Goal: Task Accomplishment & Management: Use online tool/utility

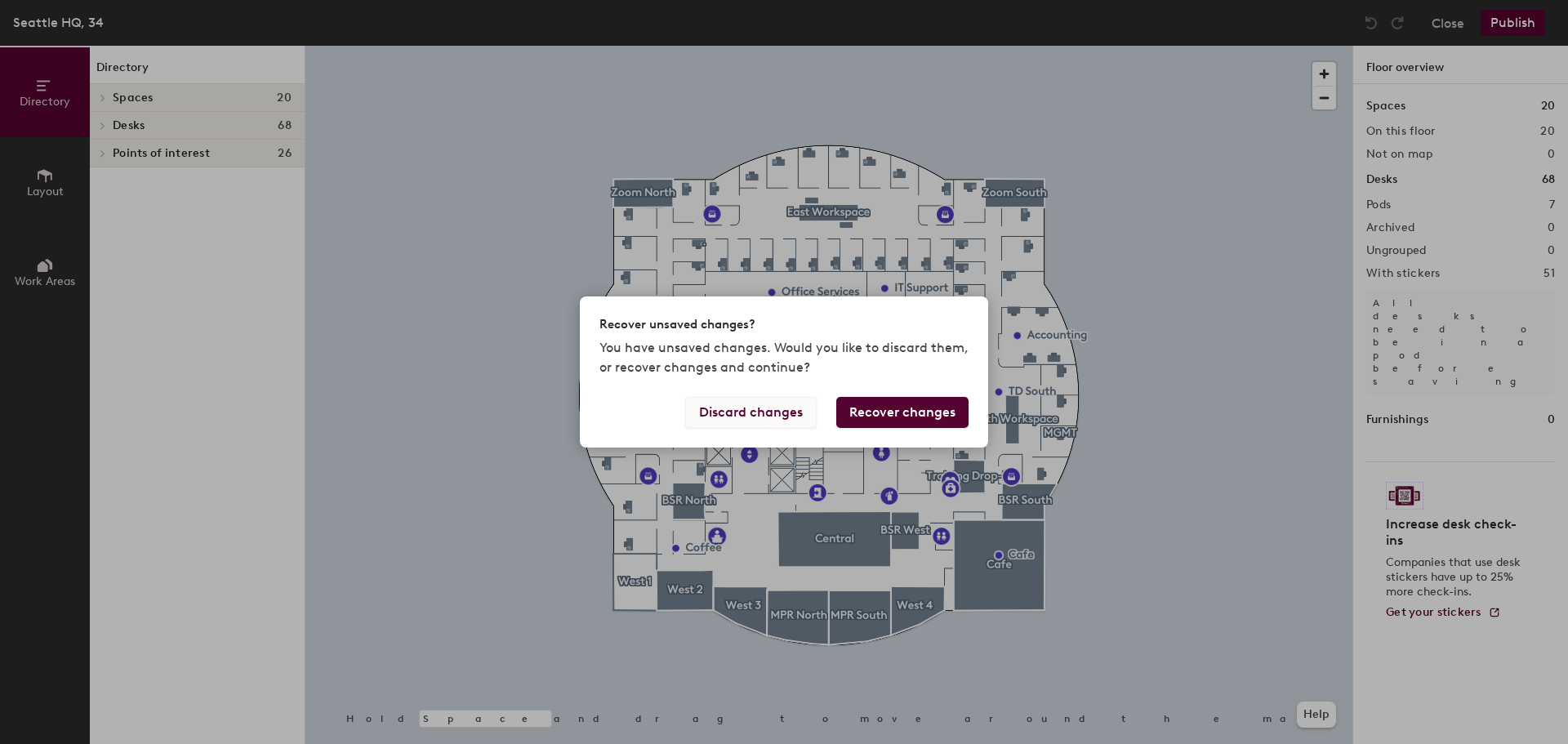
click at [747, 411] on button "Discard changes" at bounding box center [751, 411] width 132 height 31
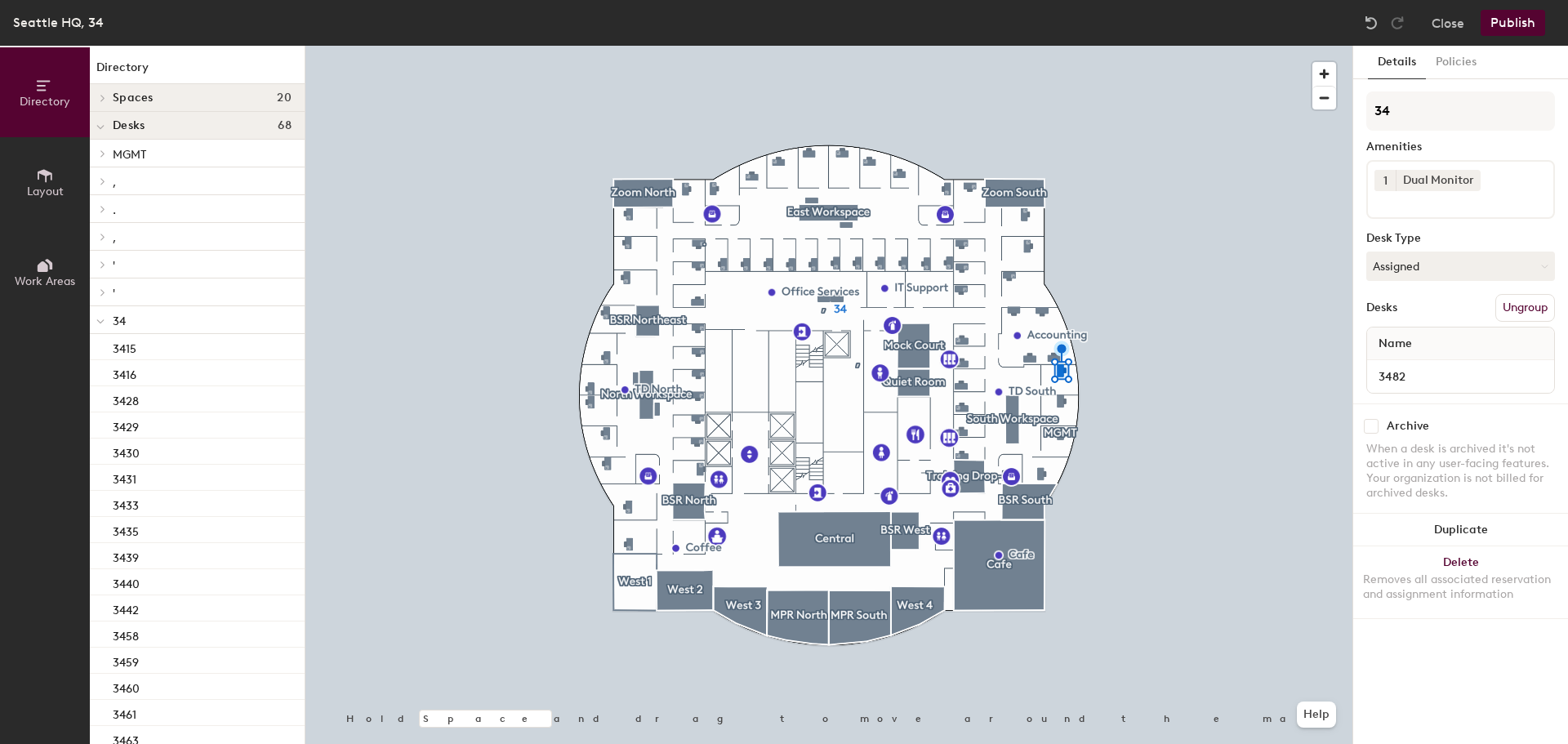
click at [1536, 304] on button "Ungroup" at bounding box center [1526, 307] width 60 height 27
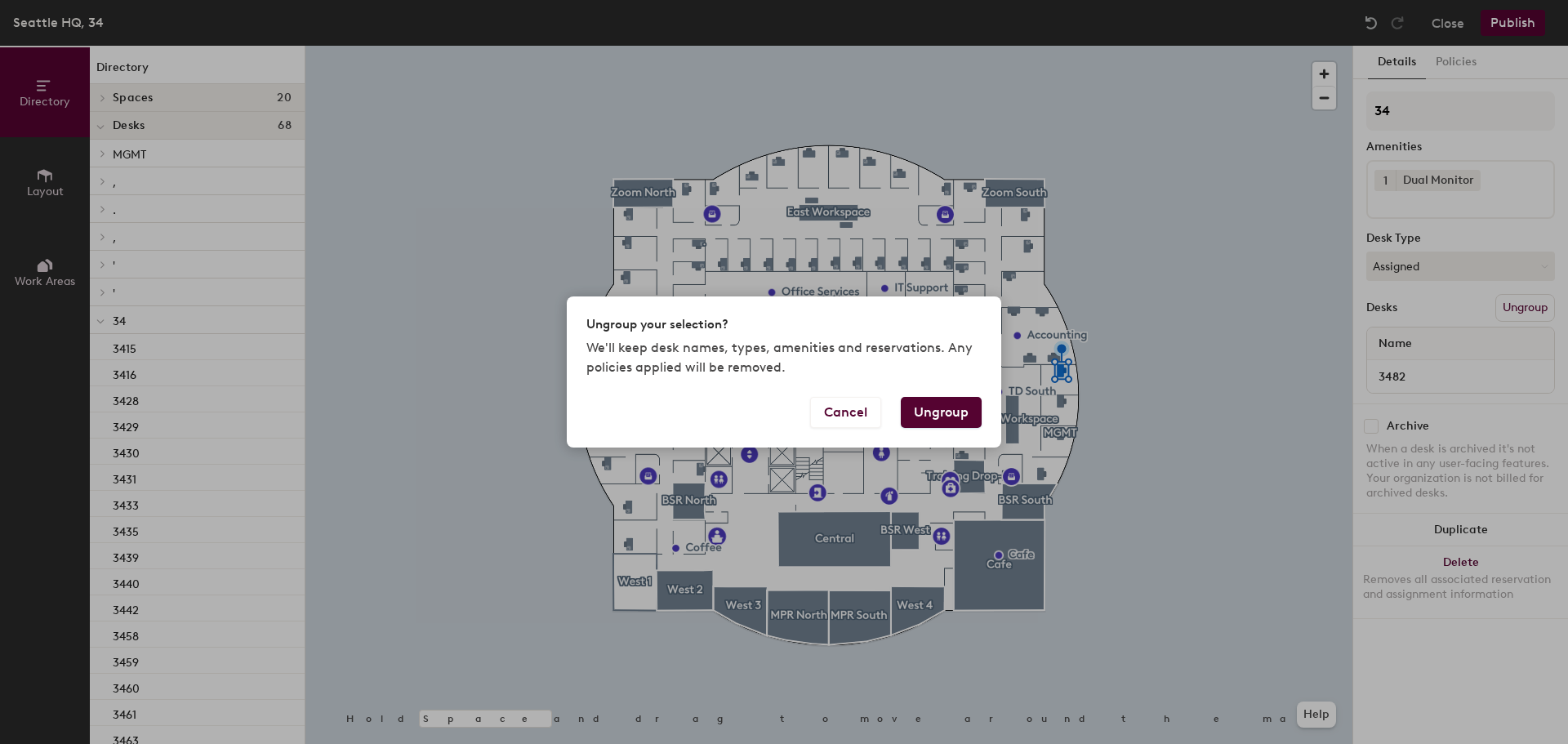
click at [942, 413] on button "Ungroup" at bounding box center [941, 411] width 80 height 31
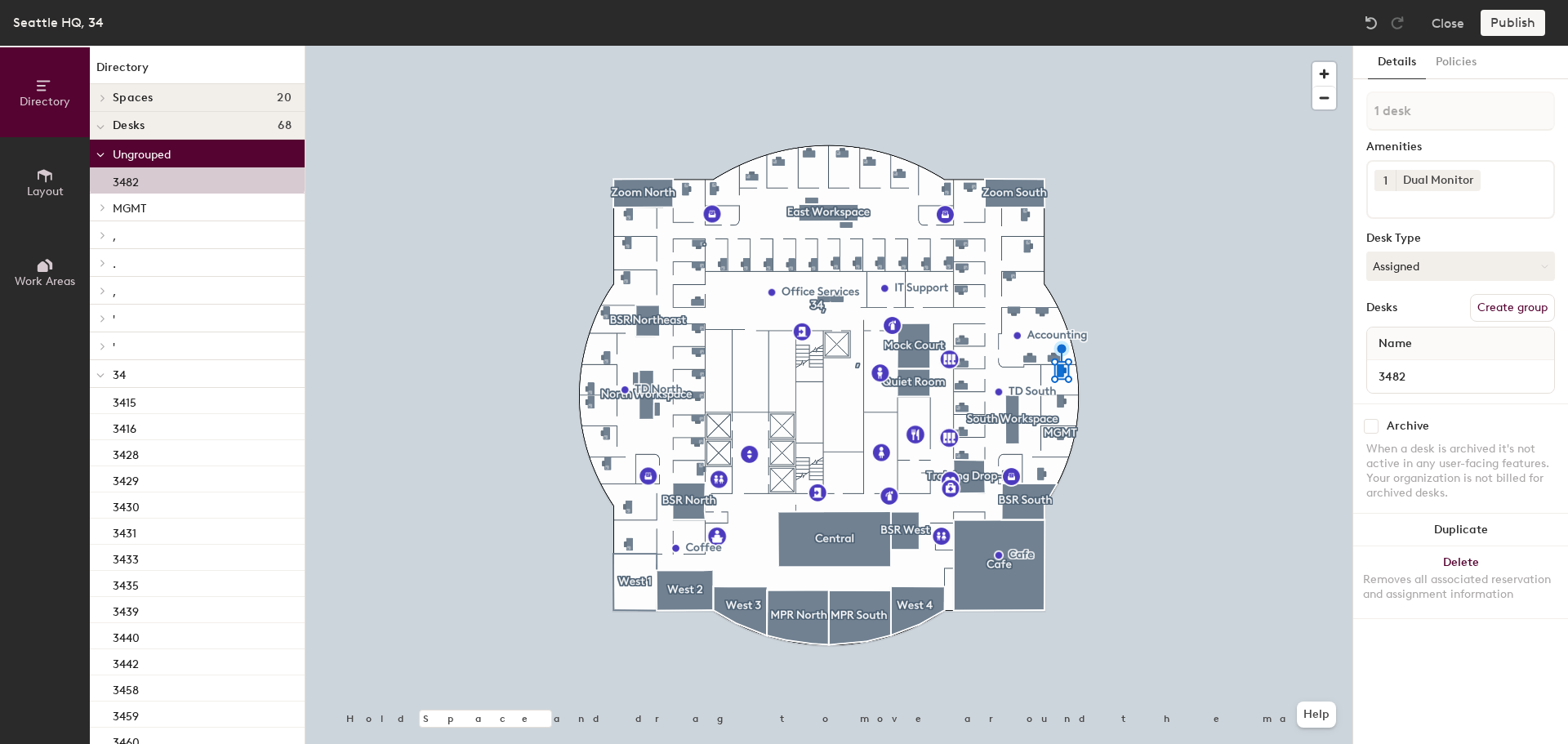
click at [1507, 309] on button "Create group" at bounding box center [1512, 307] width 85 height 27
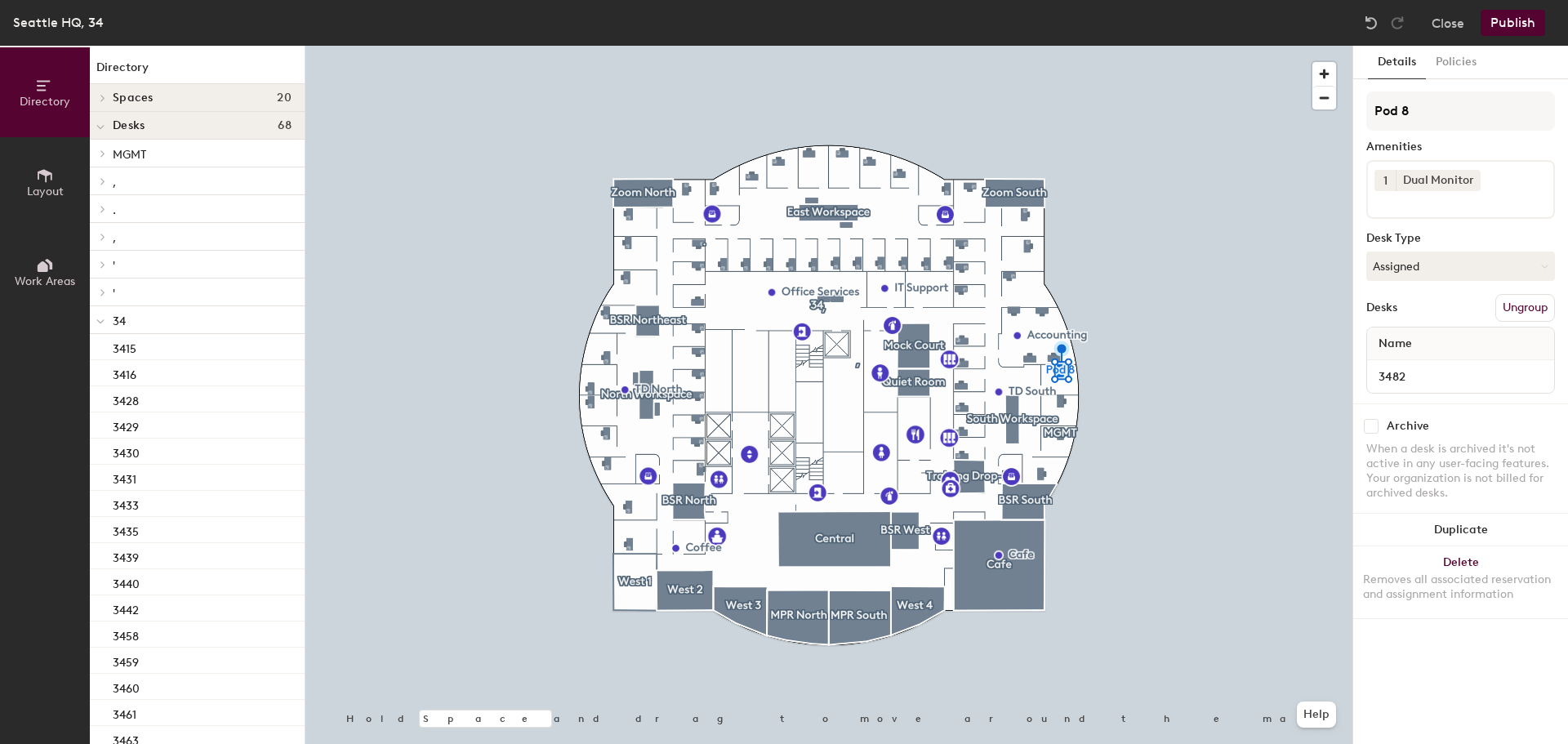
drag, startPoint x: 1421, startPoint y: 109, endPoint x: 1341, endPoint y: 109, distance: 80.0
click at [1341, 109] on div "Directory Layout Work Areas Directory Spaces 20 BSR Northeast BSR North BSR Sou…" at bounding box center [784, 395] width 1568 height 698
type input "*"
click at [1309, 110] on div "Directory Layout Work Areas Directory Spaces 20 BSR Northeast BSR North BSR Sou…" at bounding box center [784, 395] width 1568 height 698
type input "*"
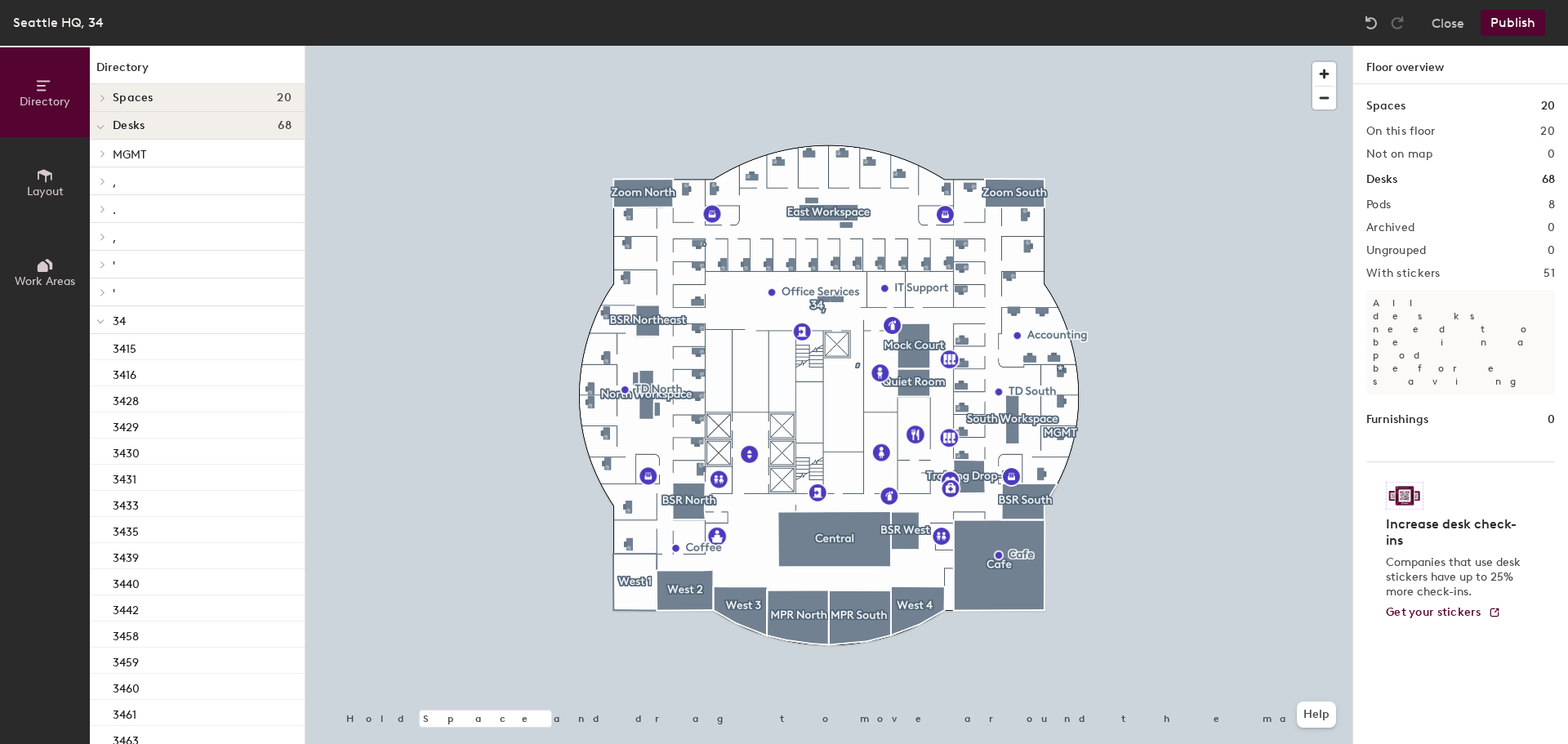
click at [1523, 22] on button "Publish" at bounding box center [1513, 23] width 65 height 27
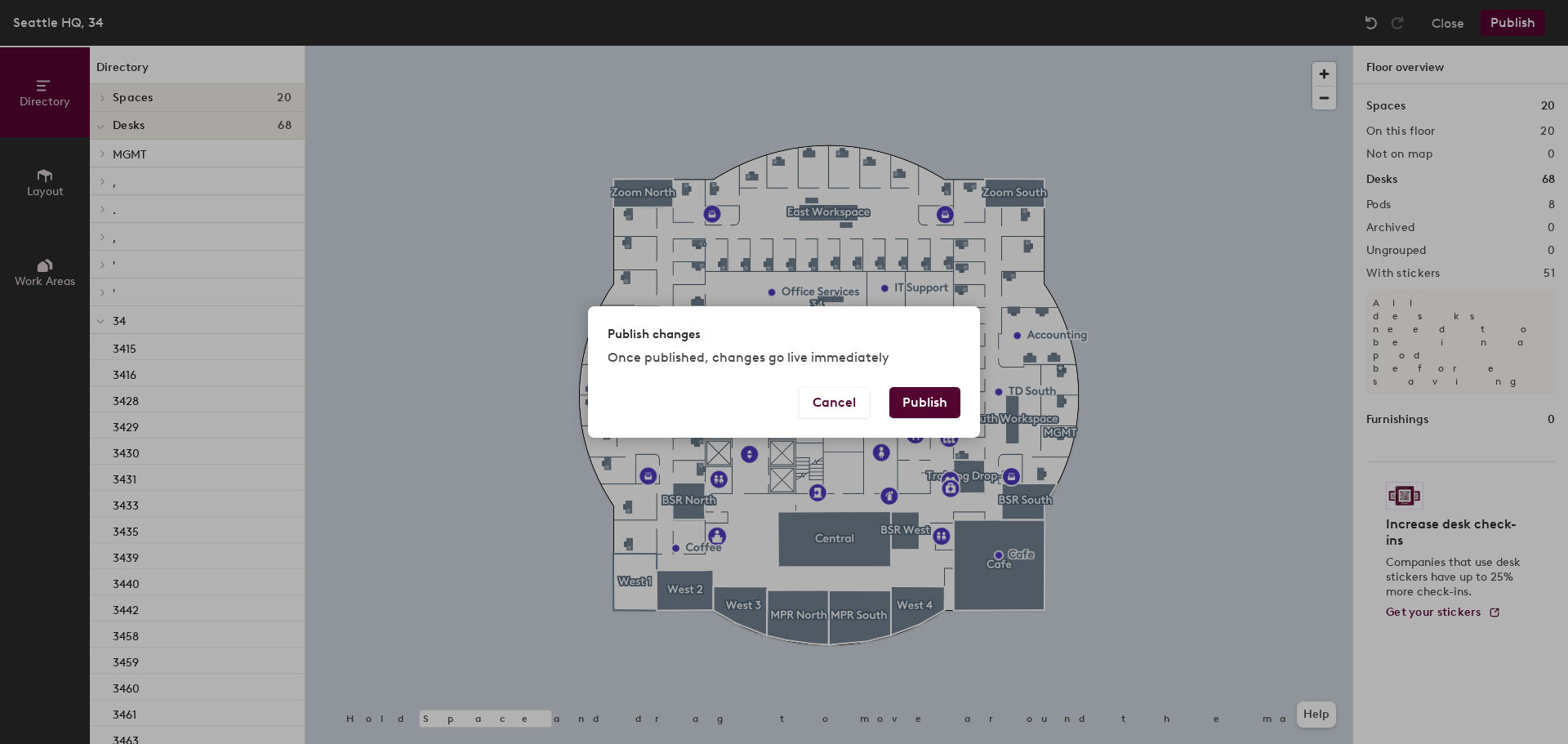
click at [961, 391] on div "Cancel Publish" at bounding box center [784, 412] width 392 height 51
click at [947, 398] on button "Publish" at bounding box center [925, 402] width 71 height 31
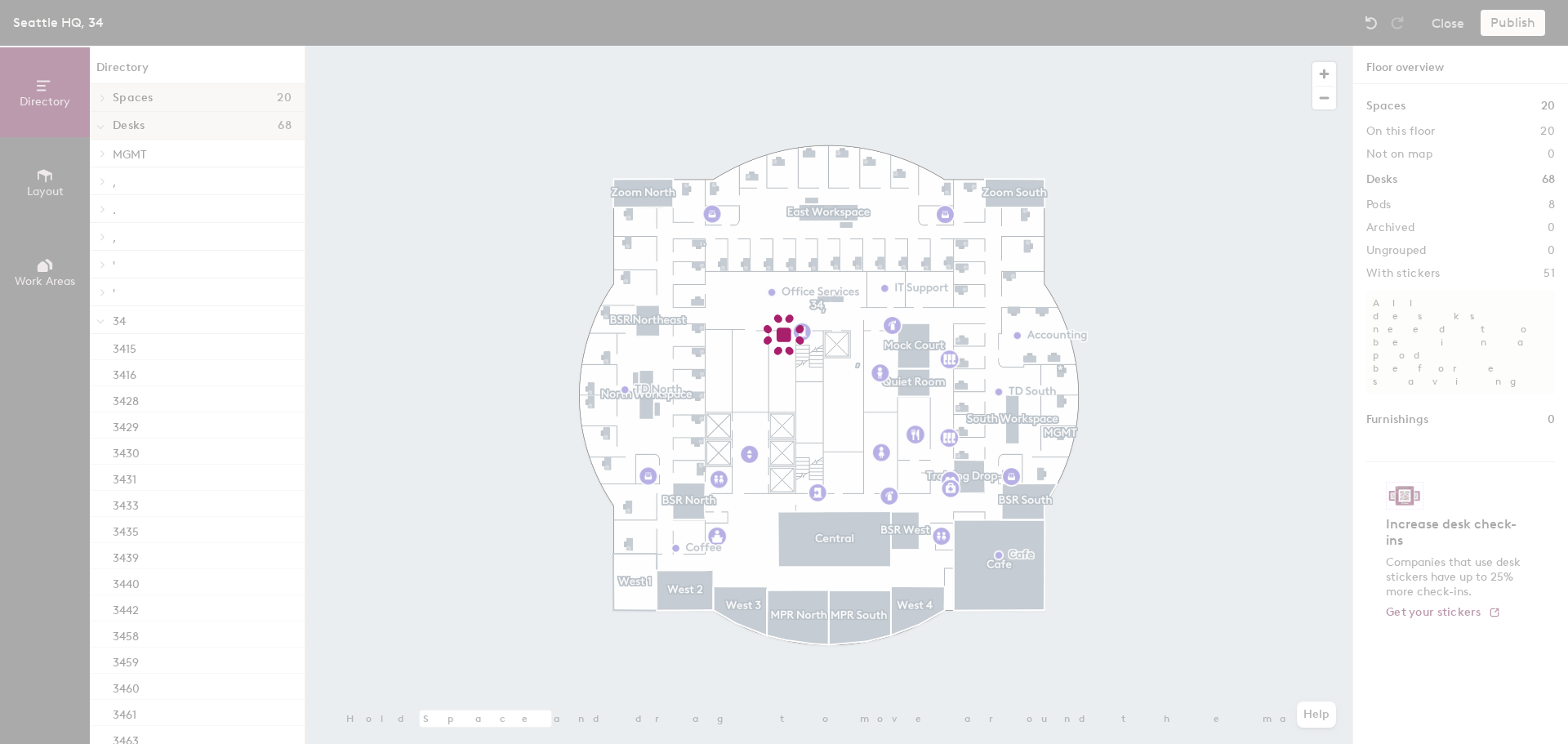
click at [1031, 119] on div at bounding box center [784, 372] width 1568 height 744
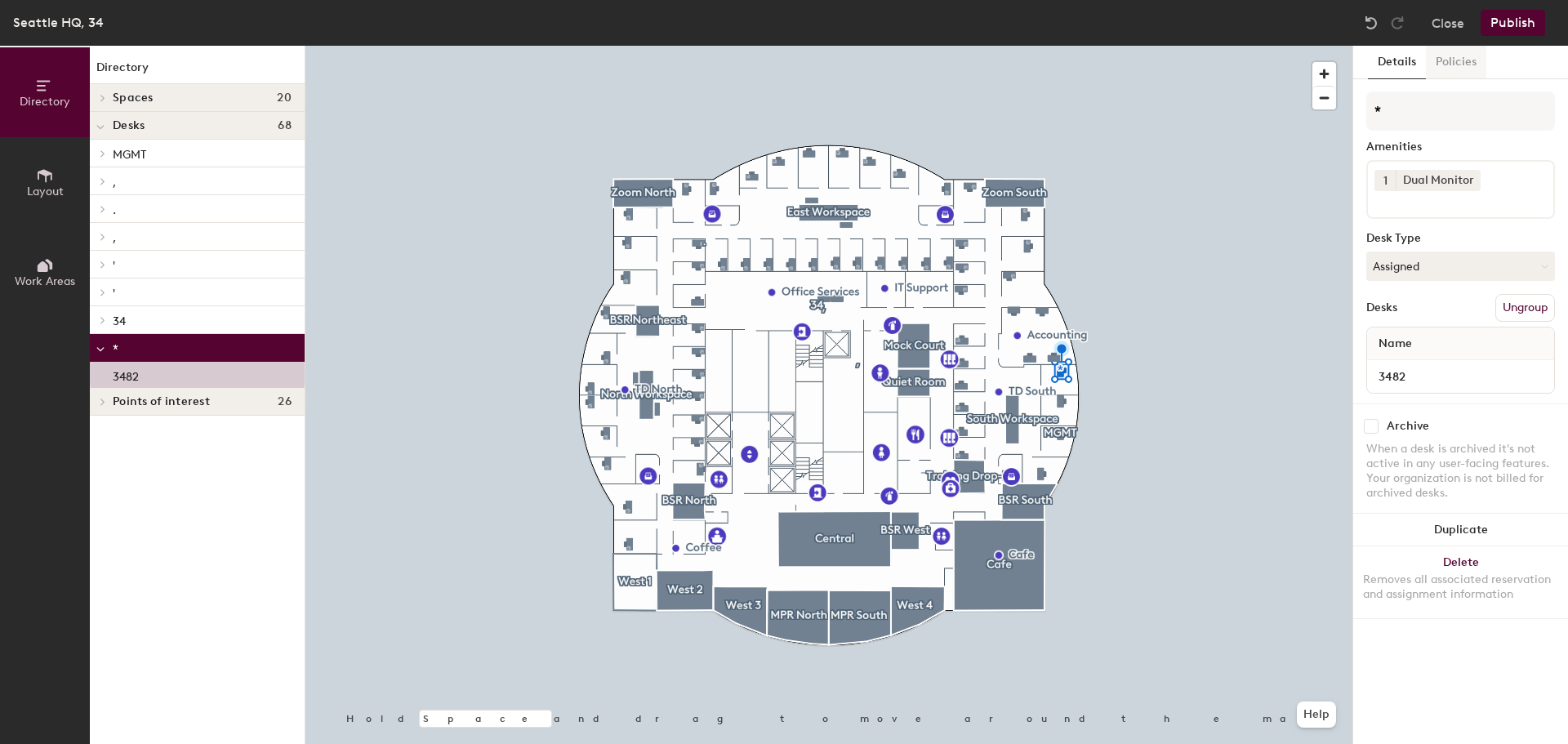
click at [1459, 58] on button "Policies" at bounding box center [1456, 62] width 61 height 33
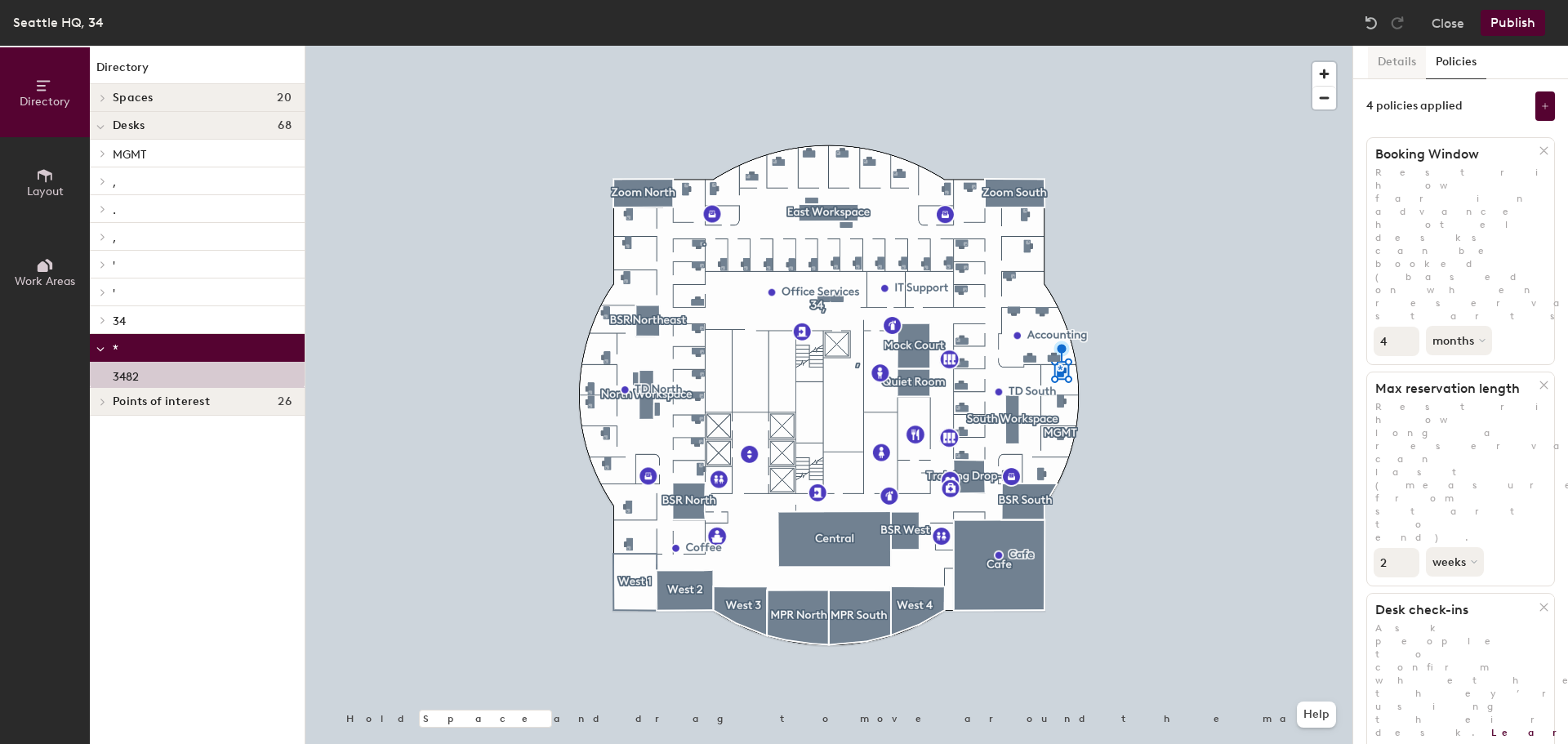
click at [1403, 52] on button "Details" at bounding box center [1397, 62] width 58 height 33
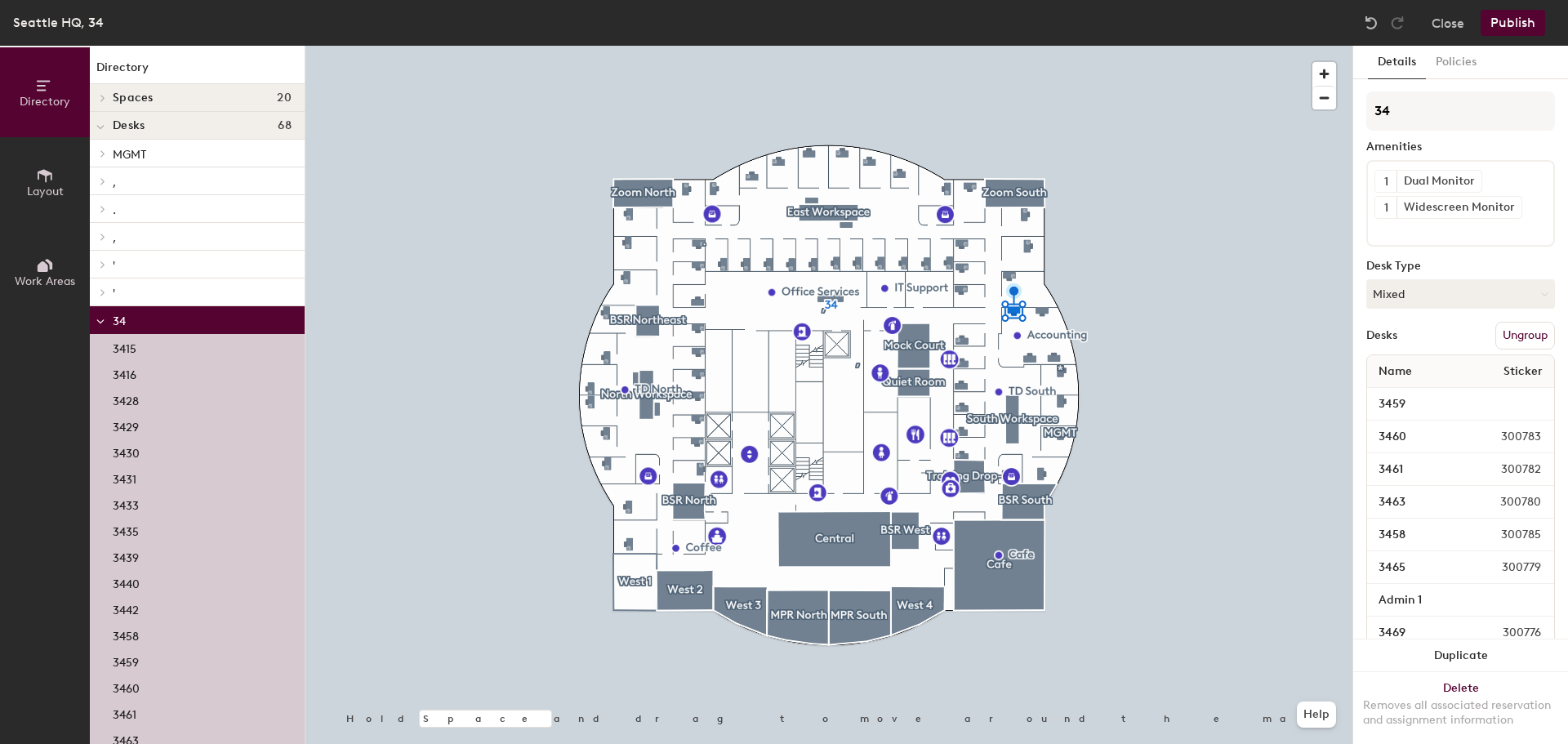
click at [1133, 46] on div at bounding box center [829, 46] width 1047 height 0
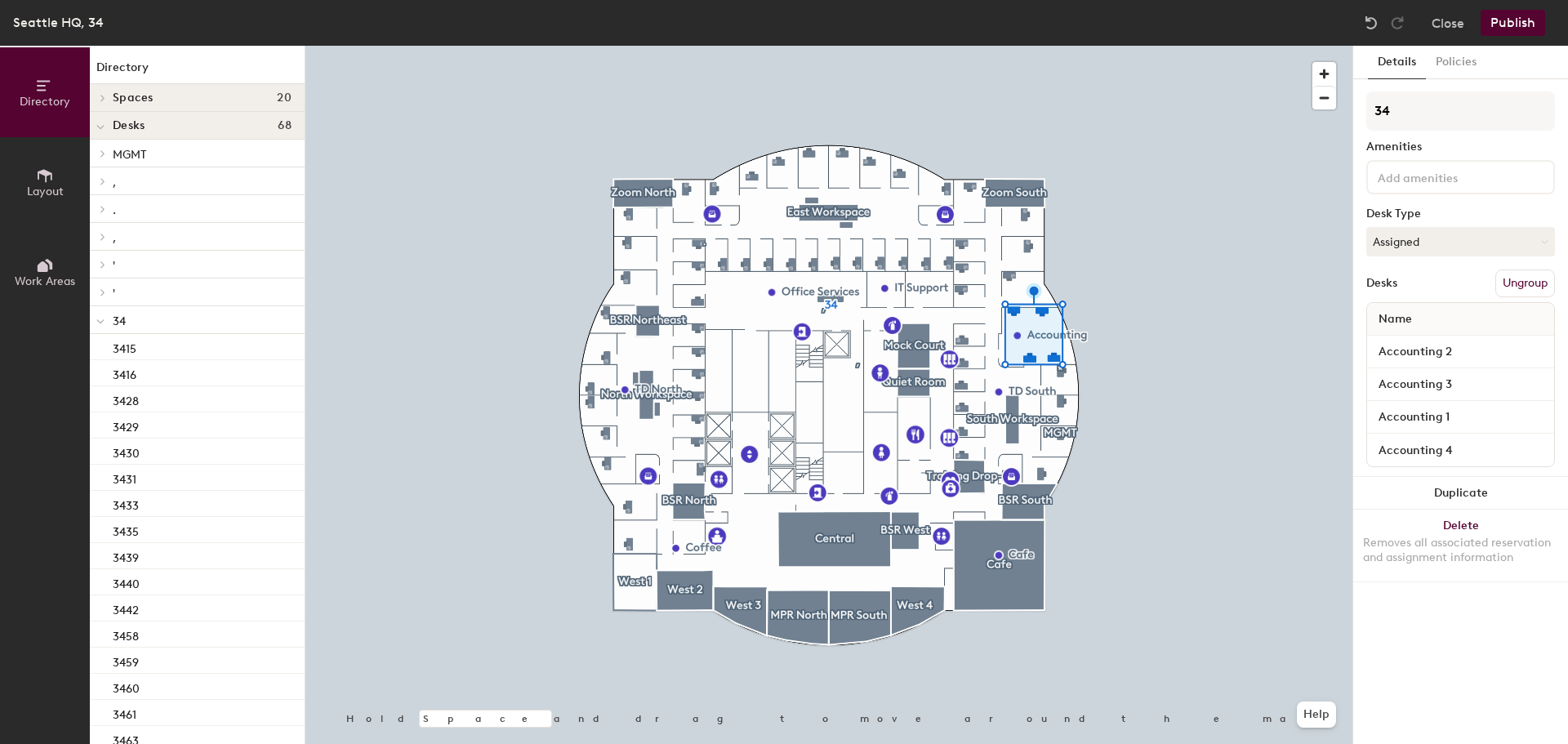
click at [1533, 284] on button "Ungroup" at bounding box center [1526, 283] width 60 height 27
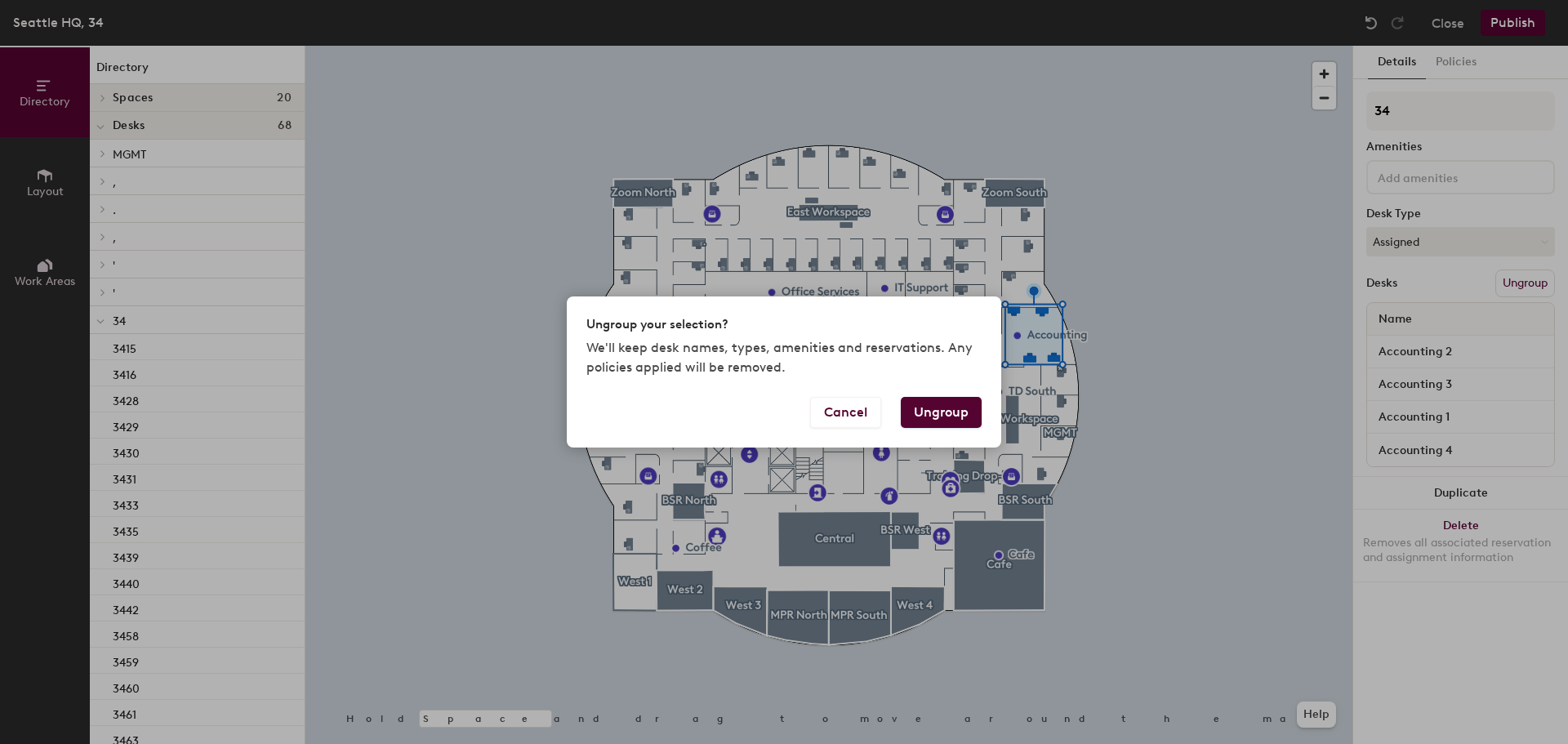
click at [930, 412] on button "Ungroup" at bounding box center [941, 411] width 80 height 31
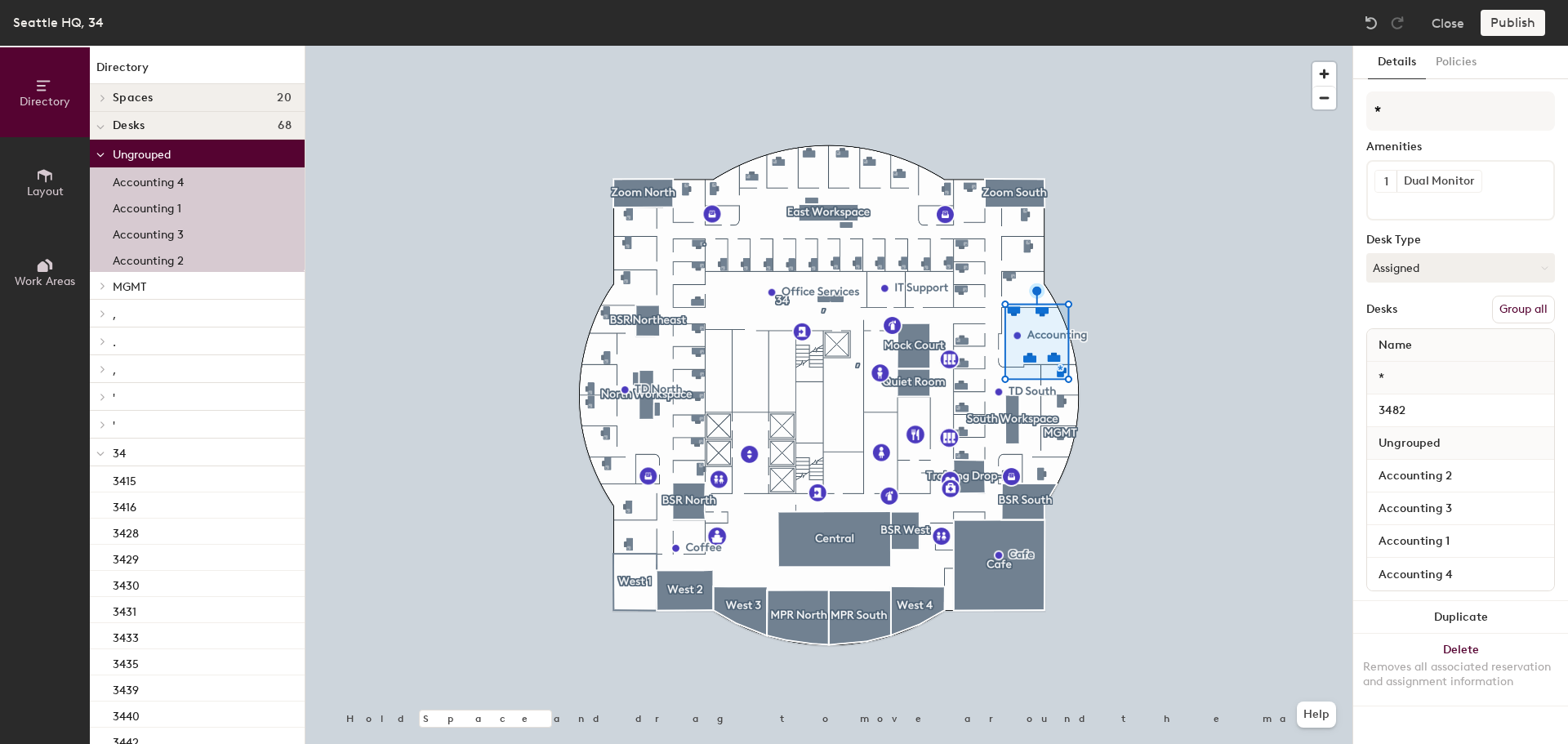
click at [1531, 309] on button "Group all" at bounding box center [1524, 309] width 63 height 27
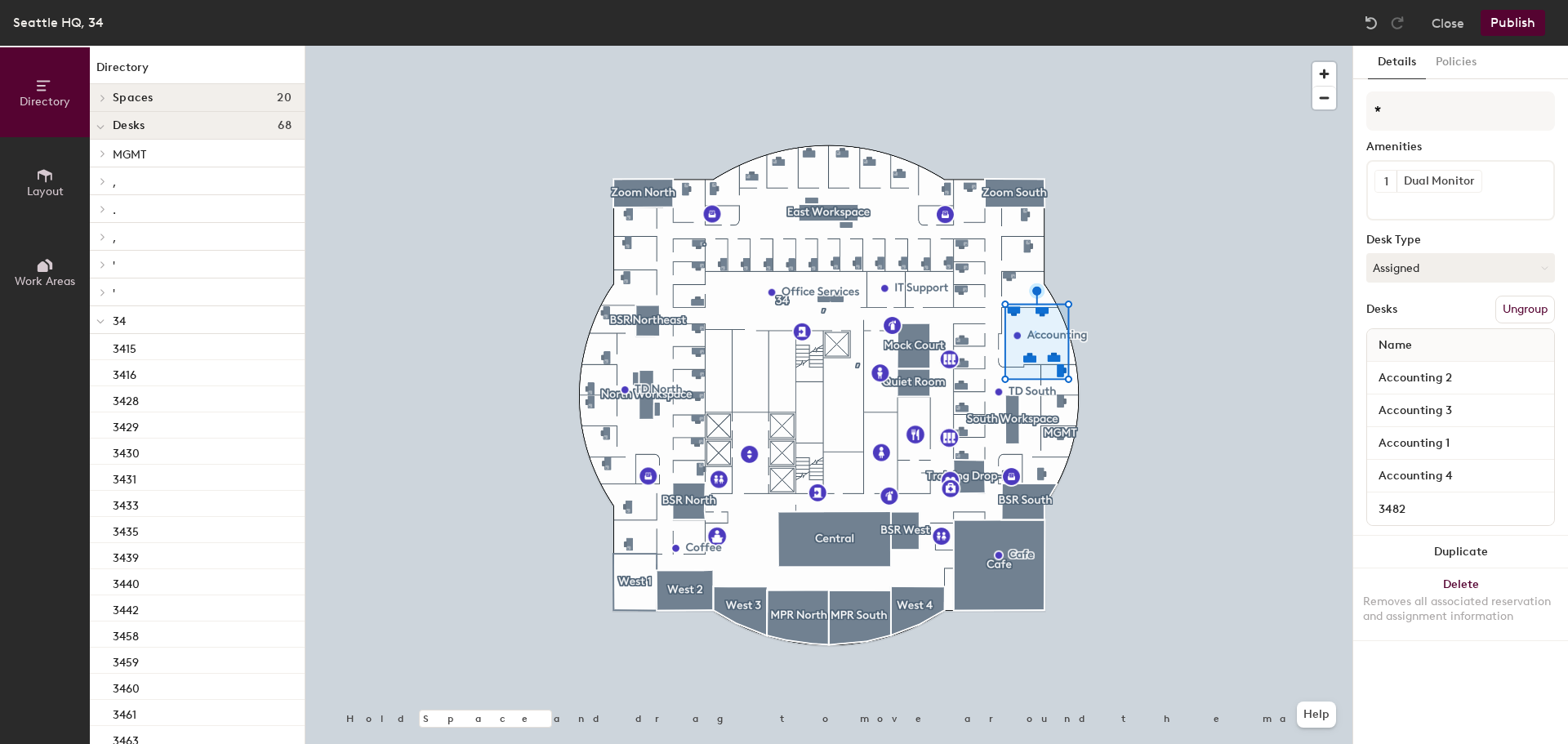
click at [1510, 27] on button "Publish" at bounding box center [1513, 23] width 65 height 27
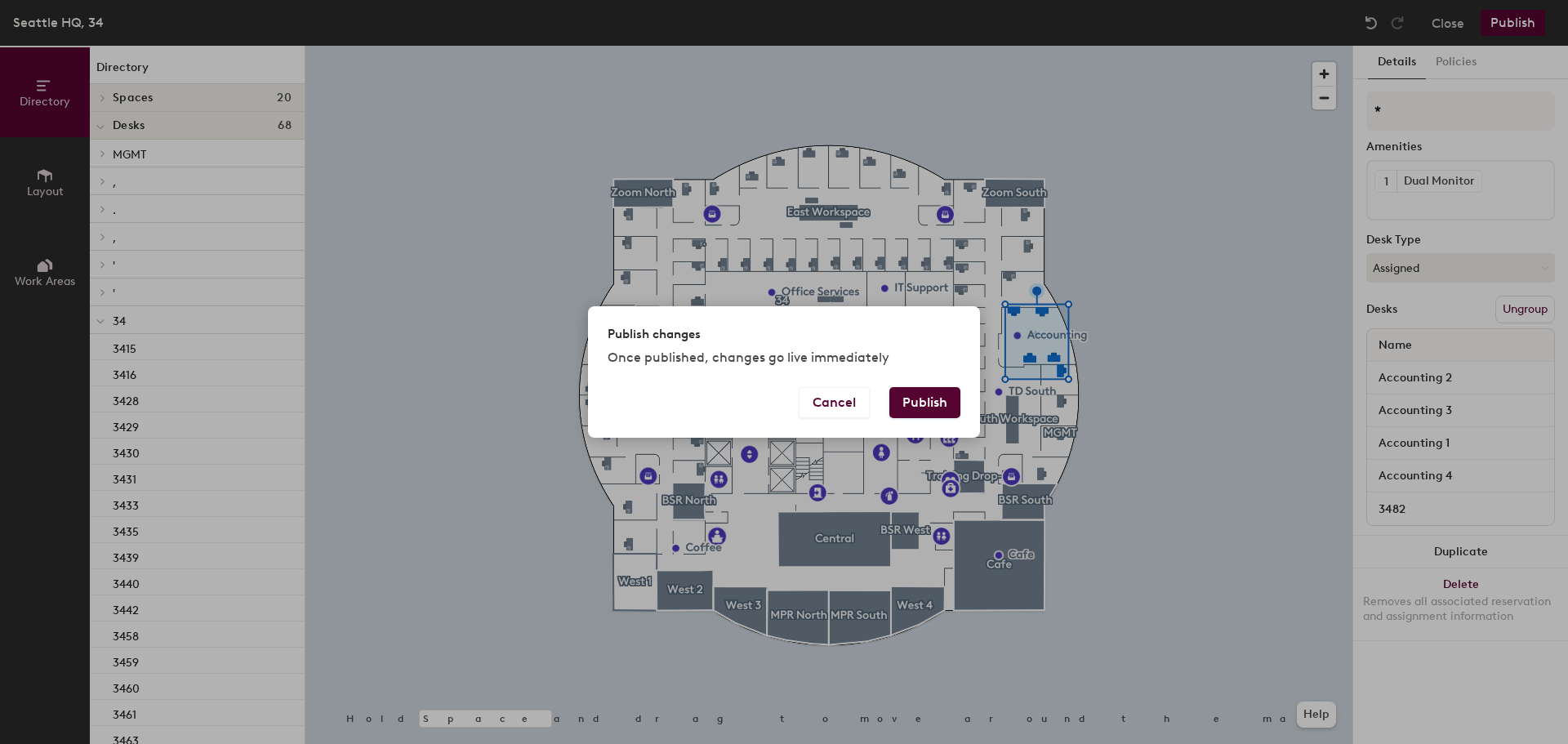
click at [933, 406] on button "Publish" at bounding box center [925, 402] width 71 height 31
